Goal: Navigation & Orientation: Understand site structure

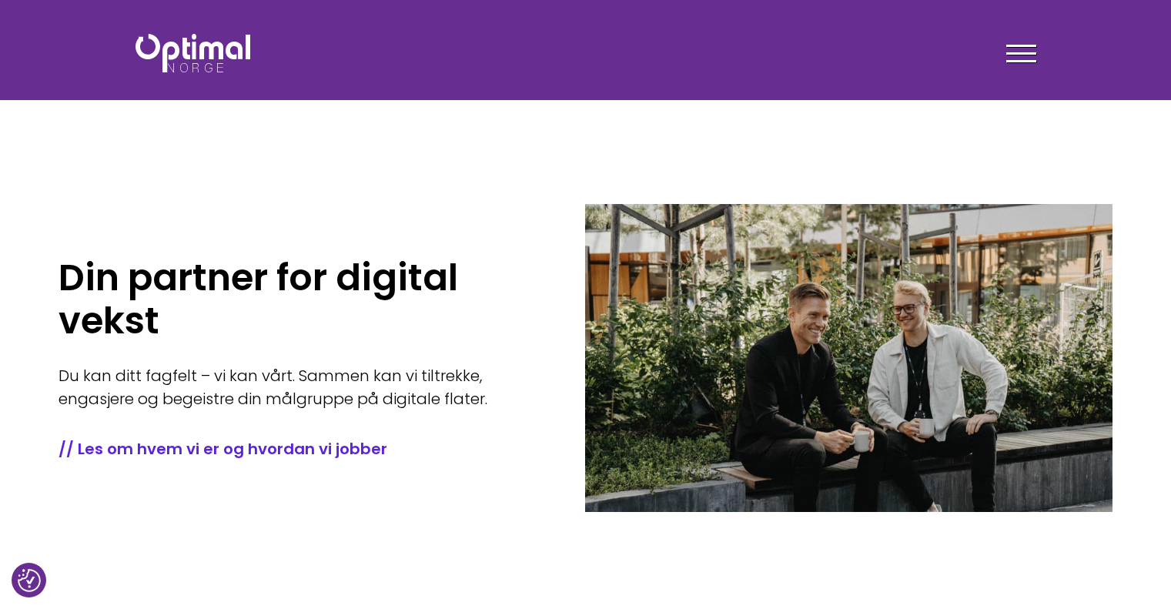
click at [1035, 53] on span at bounding box center [1022, 53] width 30 height 2
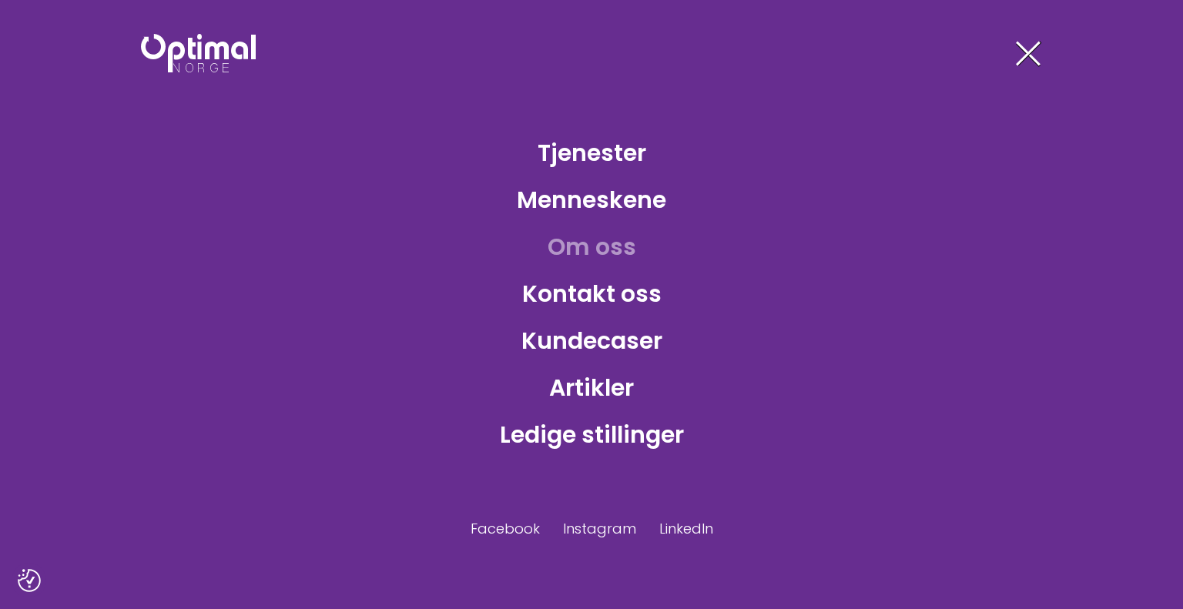
click at [595, 244] on link "Om oss" at bounding box center [591, 247] width 113 height 50
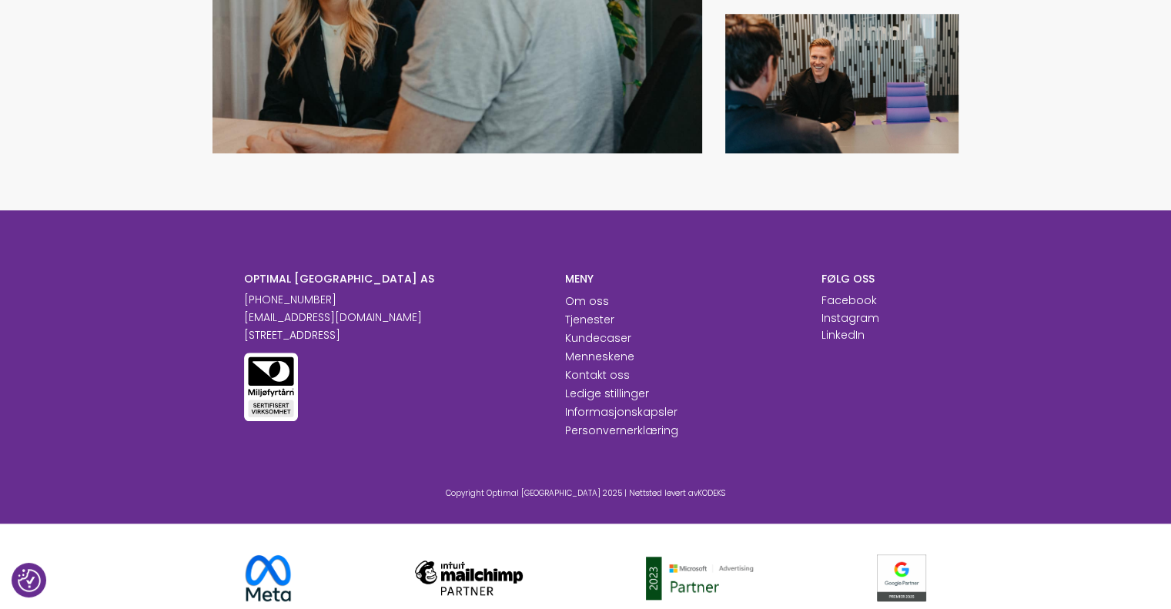
scroll to position [1508, 0]
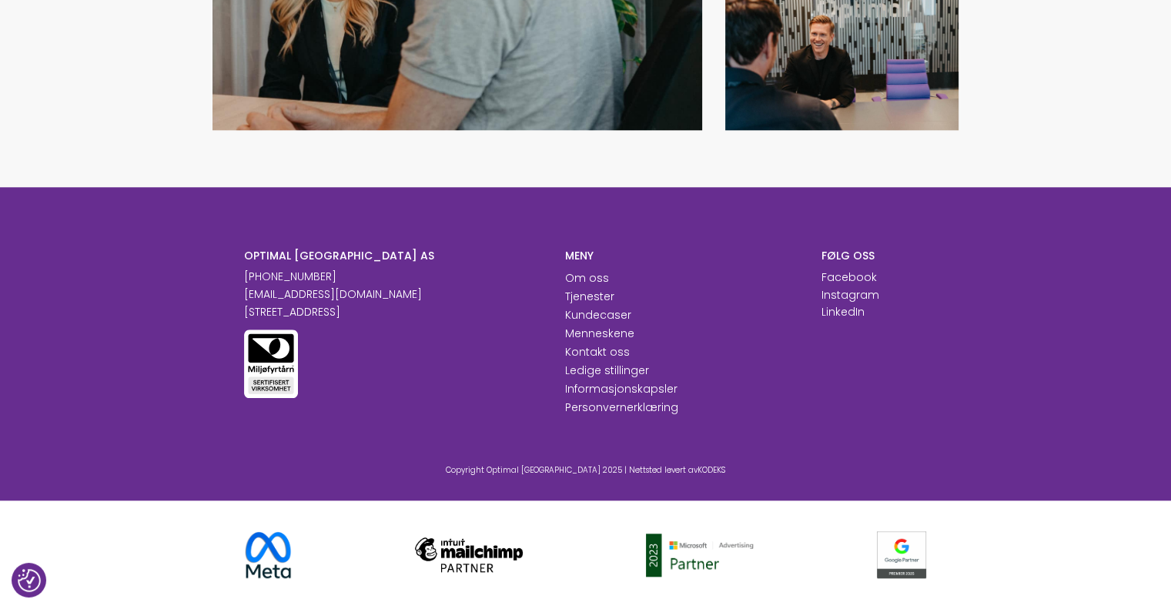
click at [282, 313] on p "[STREET_ADDRESS]" at bounding box center [393, 312] width 298 height 16
copy p "[STREET_ADDRESS]"
click at [478, 340] on div "OPTIMAL NORGE AS +47 23 89 77 66 post@optimalnorge.no Innspurten 13A, 0663 OSLO" at bounding box center [393, 323] width 298 height 149
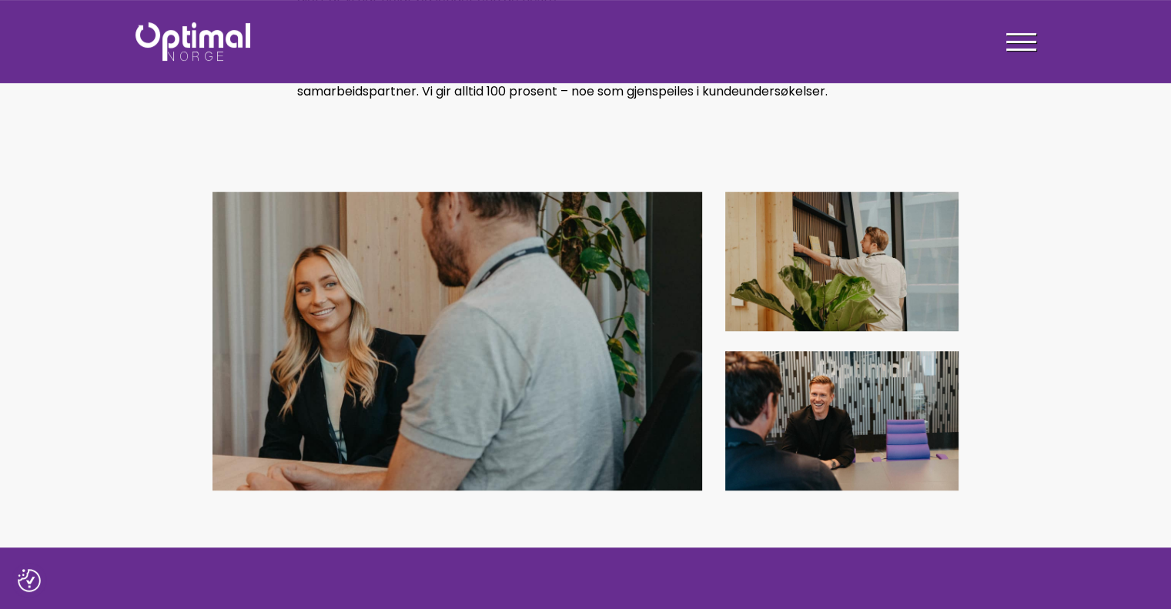
scroll to position [0, 0]
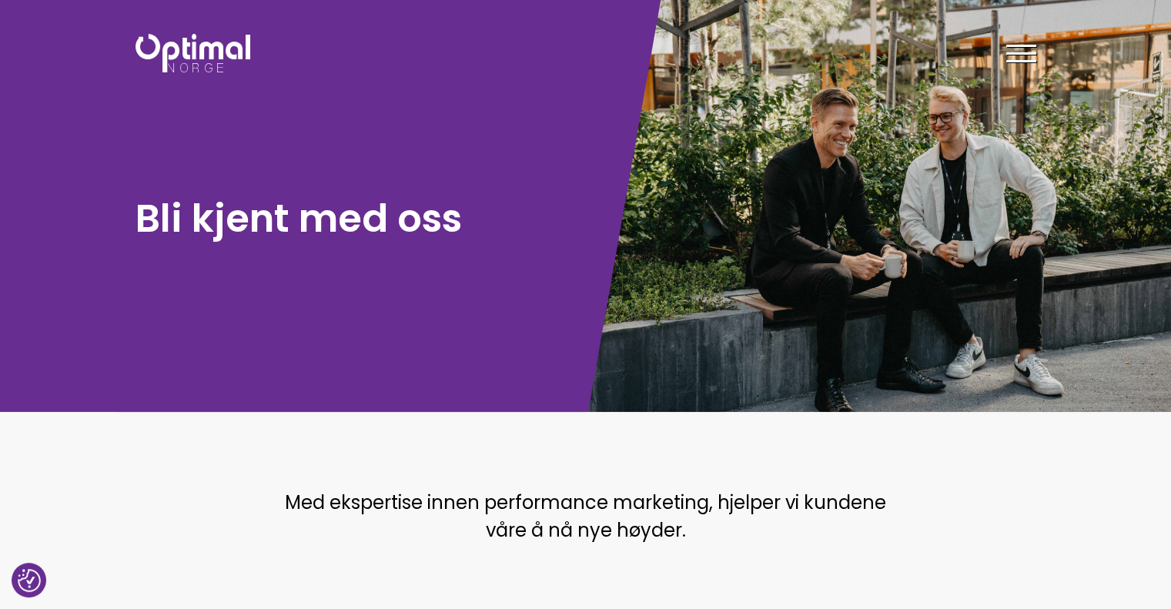
click at [184, 59] on img at bounding box center [193, 53] width 115 height 39
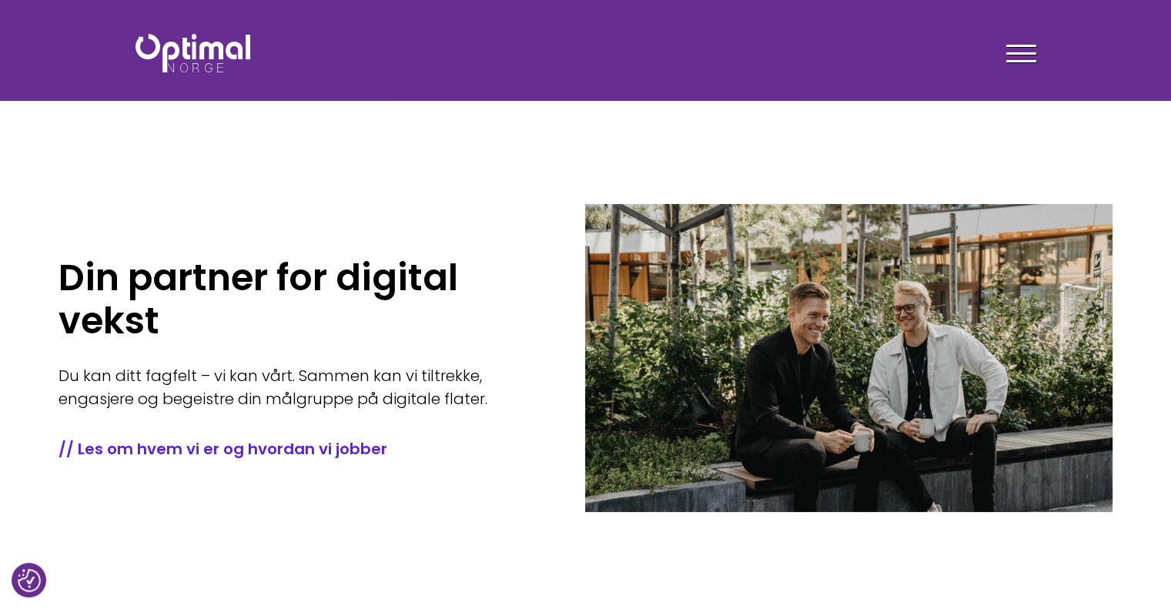
click at [1009, 58] on div at bounding box center [1022, 56] width 30 height 39
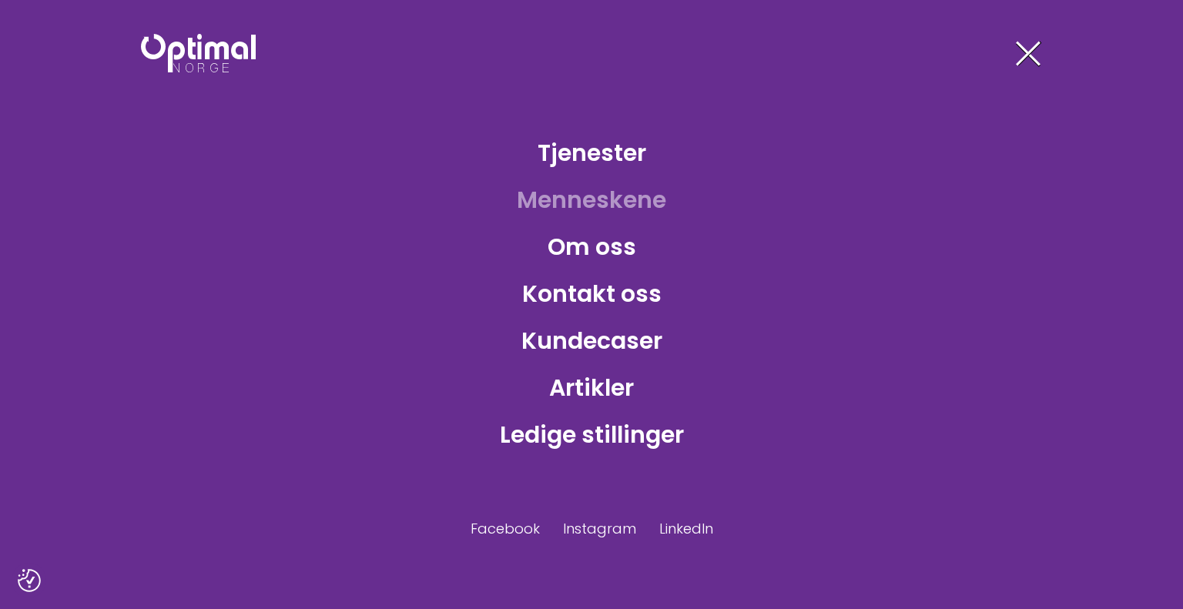
click at [571, 190] on link "Menneskene" at bounding box center [591, 200] width 174 height 50
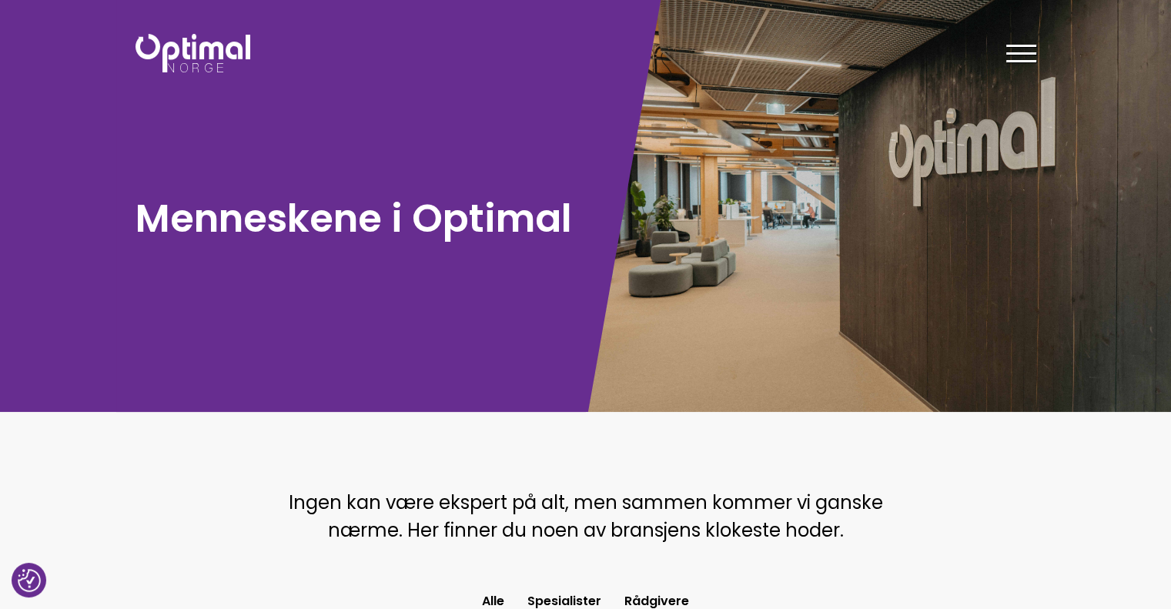
click at [213, 19] on header "Tjenester Menneskene Om oss Kontakt oss Kundecaser Artikler Ledige stillinger F…" at bounding box center [585, 50] width 1171 height 100
click at [202, 51] on img at bounding box center [193, 53] width 115 height 39
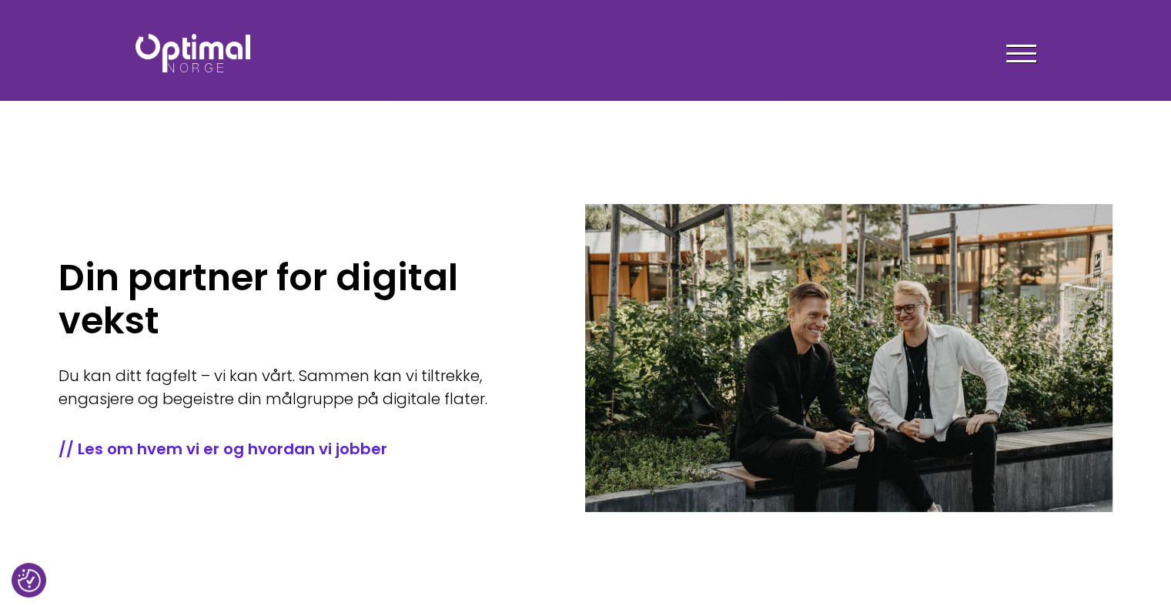
click at [164, 48] on img at bounding box center [193, 53] width 115 height 39
click at [343, 310] on h1 "Din partner for digital vekst" at bounding box center [299, 299] width 481 height 86
click at [200, 54] on img at bounding box center [193, 53] width 115 height 39
